Goal: Information Seeking & Learning: Learn about a topic

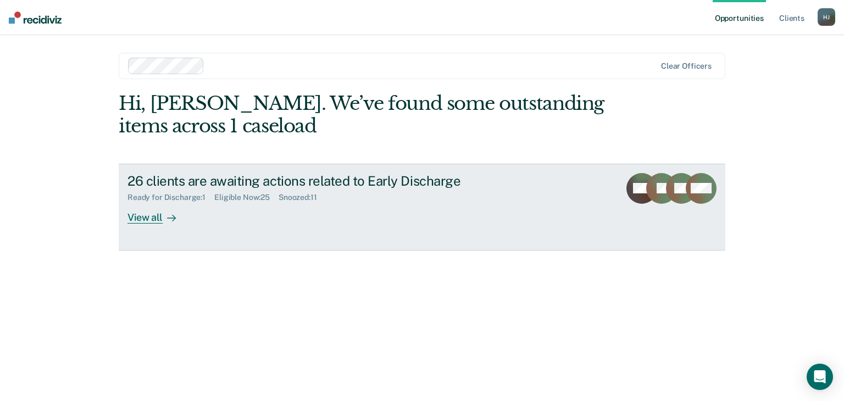
click at [134, 217] on div "View all" at bounding box center [158, 212] width 62 height 21
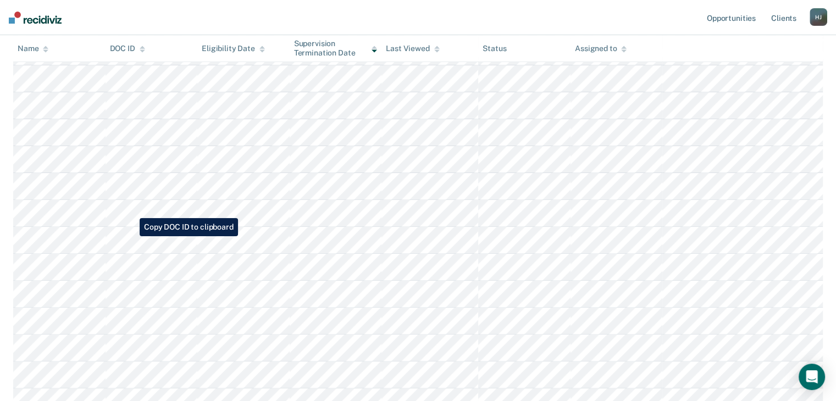
scroll to position [385, 0]
